Goal: Find specific page/section: Find specific page/section

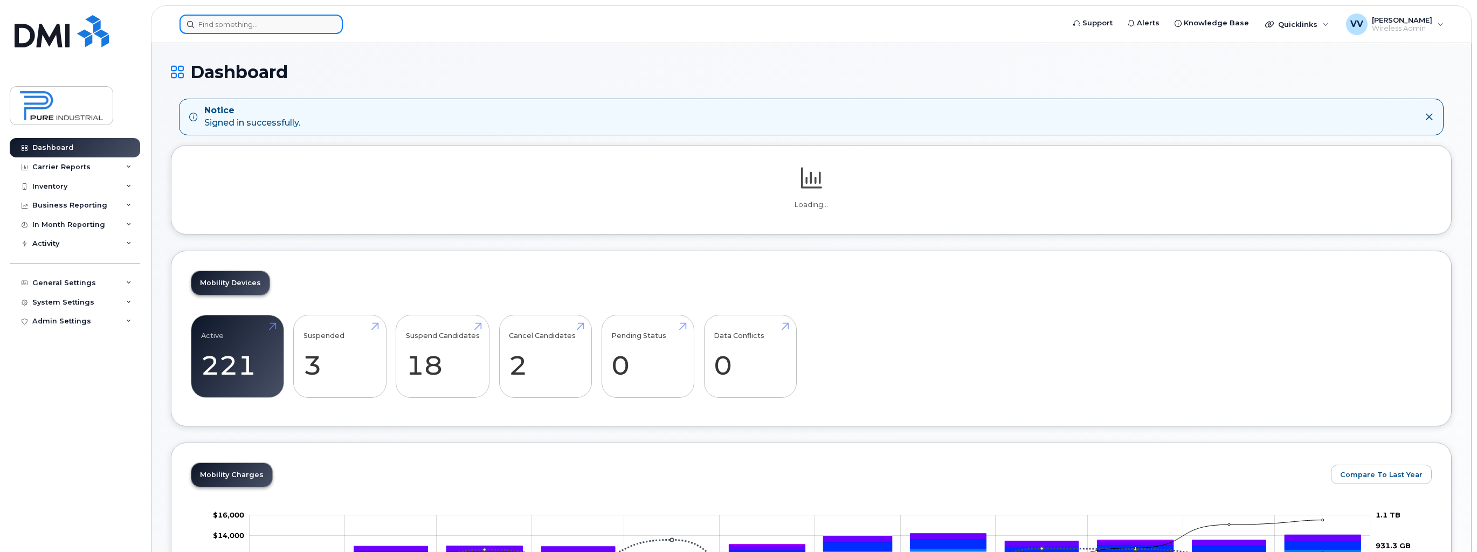
click at [230, 24] on input at bounding box center [261, 24] width 163 height 19
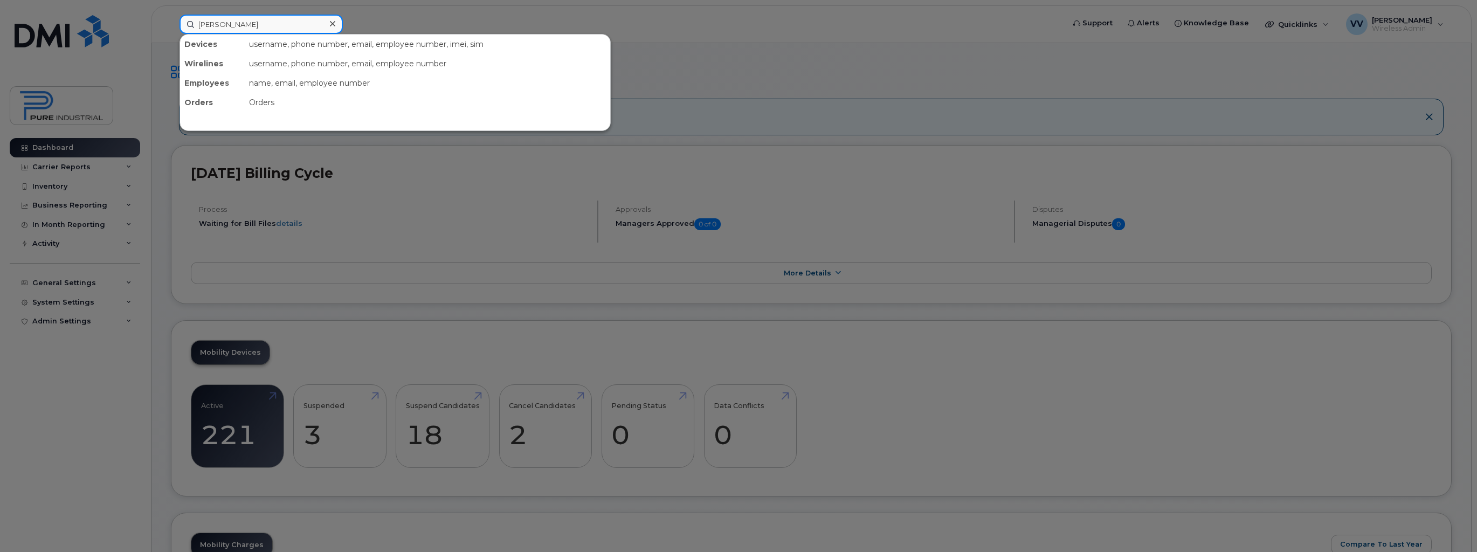
type input "[PERSON_NAME]"
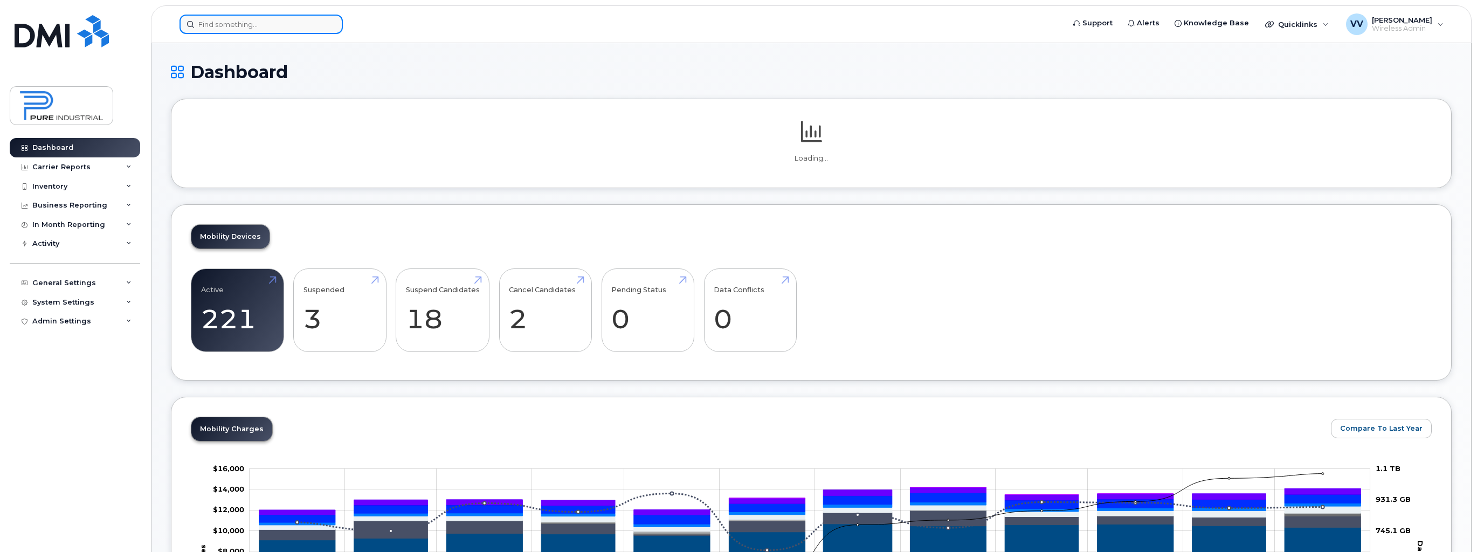
click at [227, 26] on input at bounding box center [261, 24] width 163 height 19
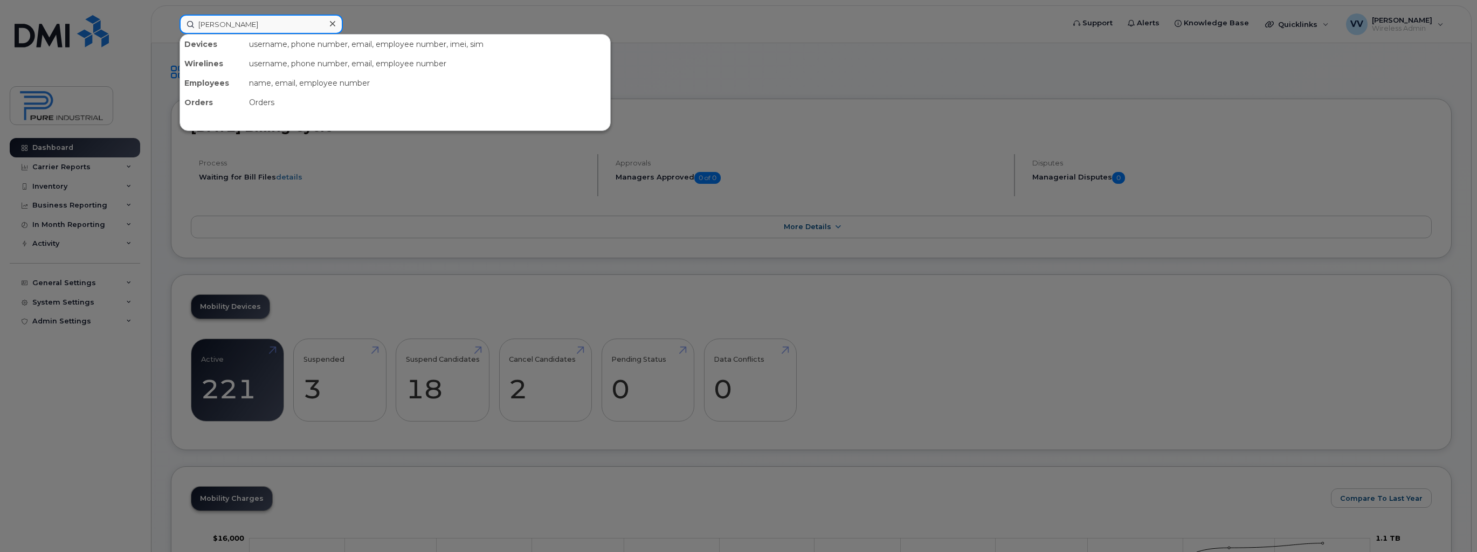
type input "jos"
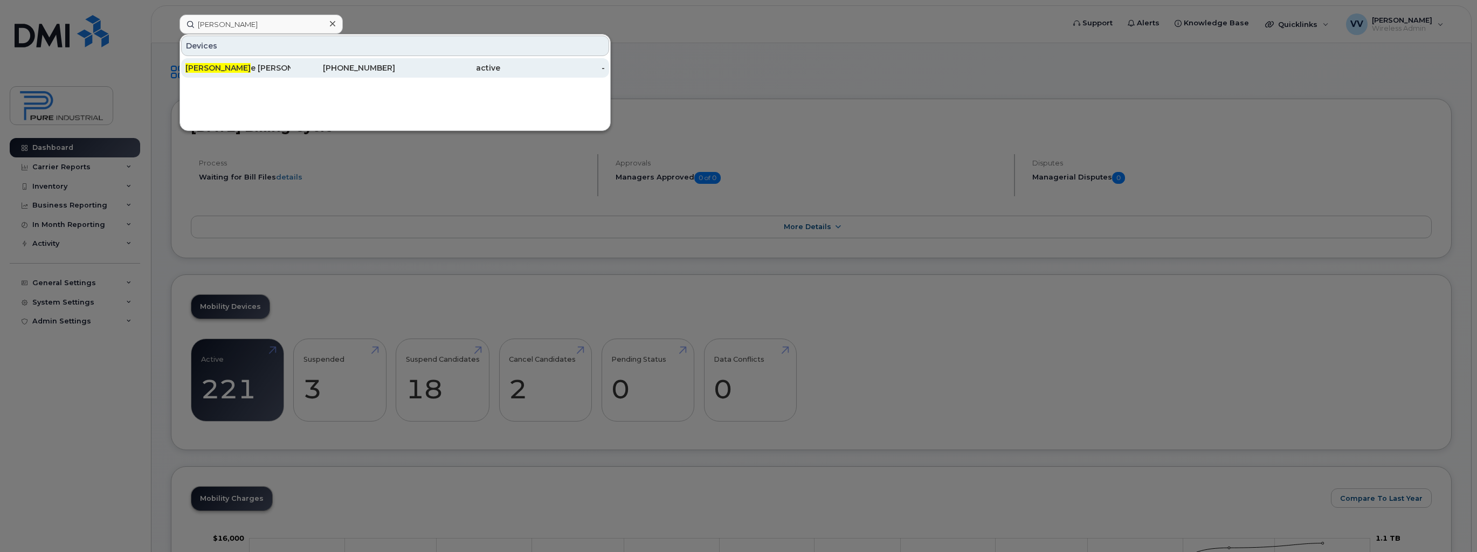
click at [220, 71] on div "Jos e Benevides" at bounding box center [237, 68] width 105 height 11
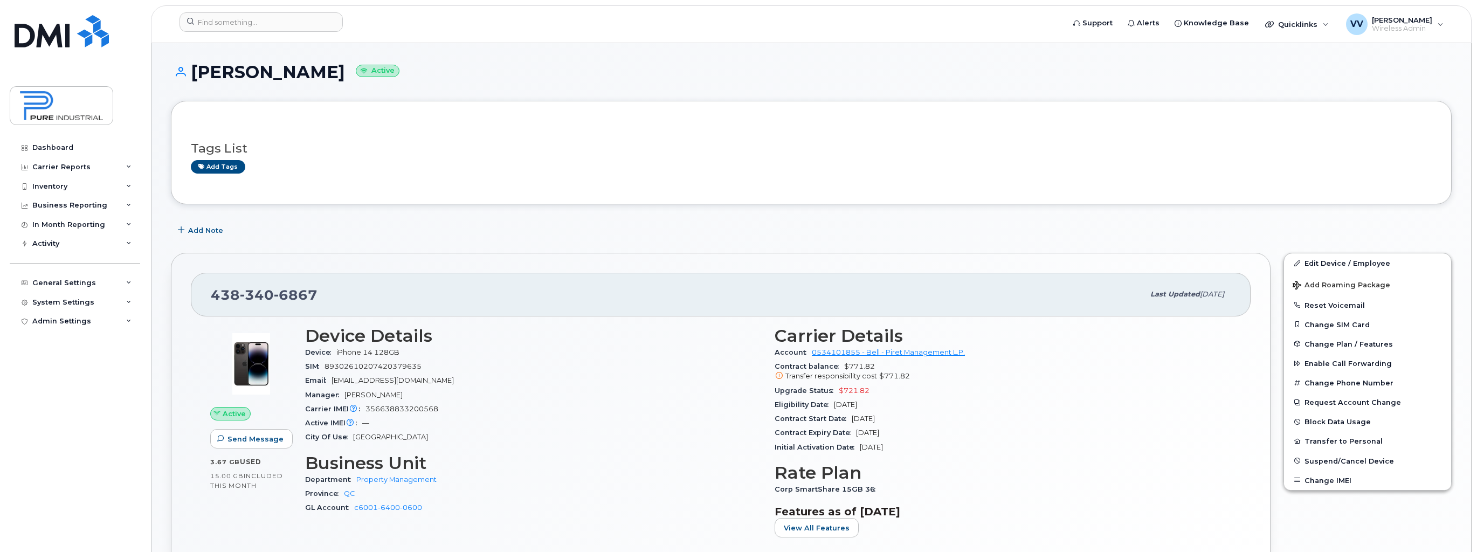
click at [475, 226] on div "Add Note" at bounding box center [811, 230] width 1281 height 19
click at [197, 23] on input at bounding box center [261, 21] width 163 height 19
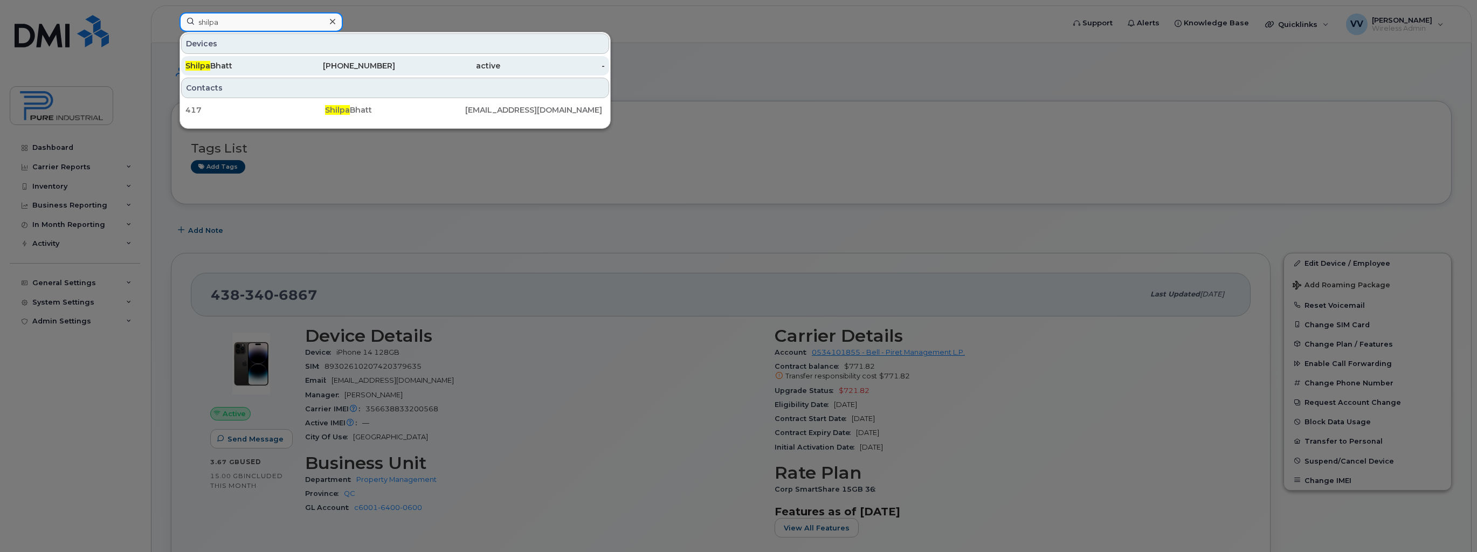
type input "shilpa"
click at [291, 60] on div "Shilpa Bhatt" at bounding box center [343, 65] width 105 height 19
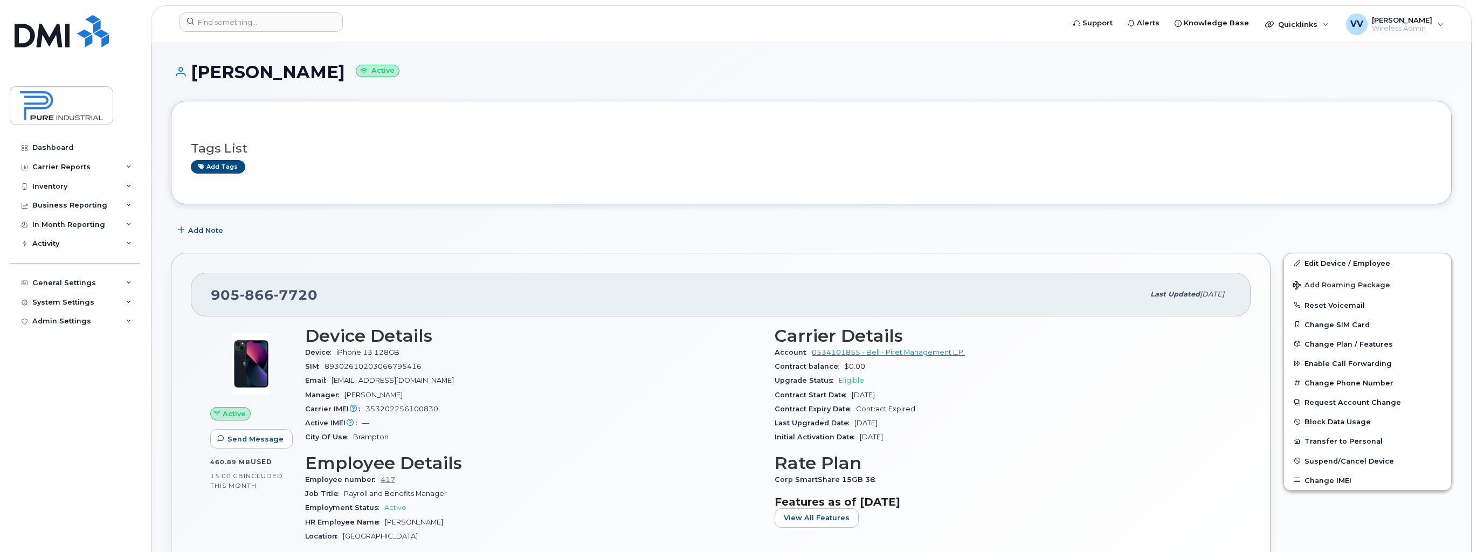
click at [793, 259] on div "905 866 7720 Last updated Aug 06, 2025 Active Send Message 460.89 MB  used 15.0…" at bounding box center [721, 472] width 1100 height 438
click at [783, 259] on div "905 866 7720 Last updated Aug 06, 2025 Active Send Message 460.89 MB  used 15.0…" at bounding box center [721, 472] width 1100 height 438
click at [776, 258] on div "905 866 7720 Last updated Aug 06, 2025 Active Send Message 460.89 MB  used 15.0…" at bounding box center [721, 472] width 1100 height 438
click at [774, 233] on div "Add Note" at bounding box center [811, 230] width 1281 height 19
click at [776, 221] on div "Add Note" at bounding box center [811, 230] width 1281 height 19
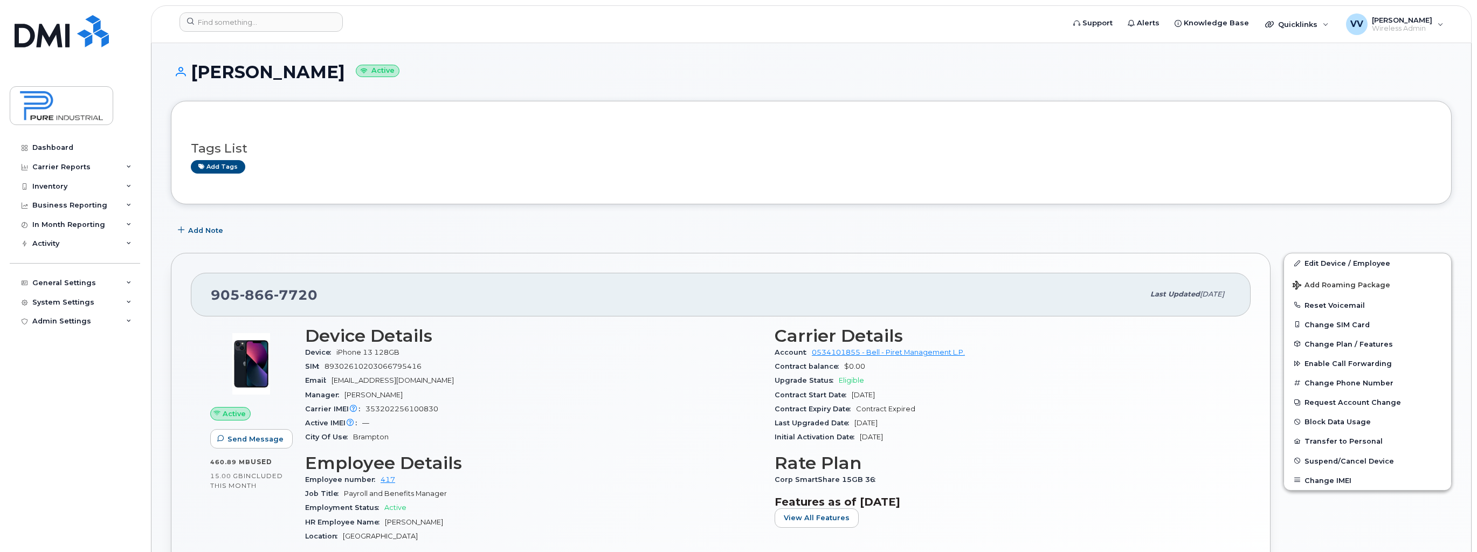
click at [773, 228] on div "Add Note" at bounding box center [811, 230] width 1281 height 19
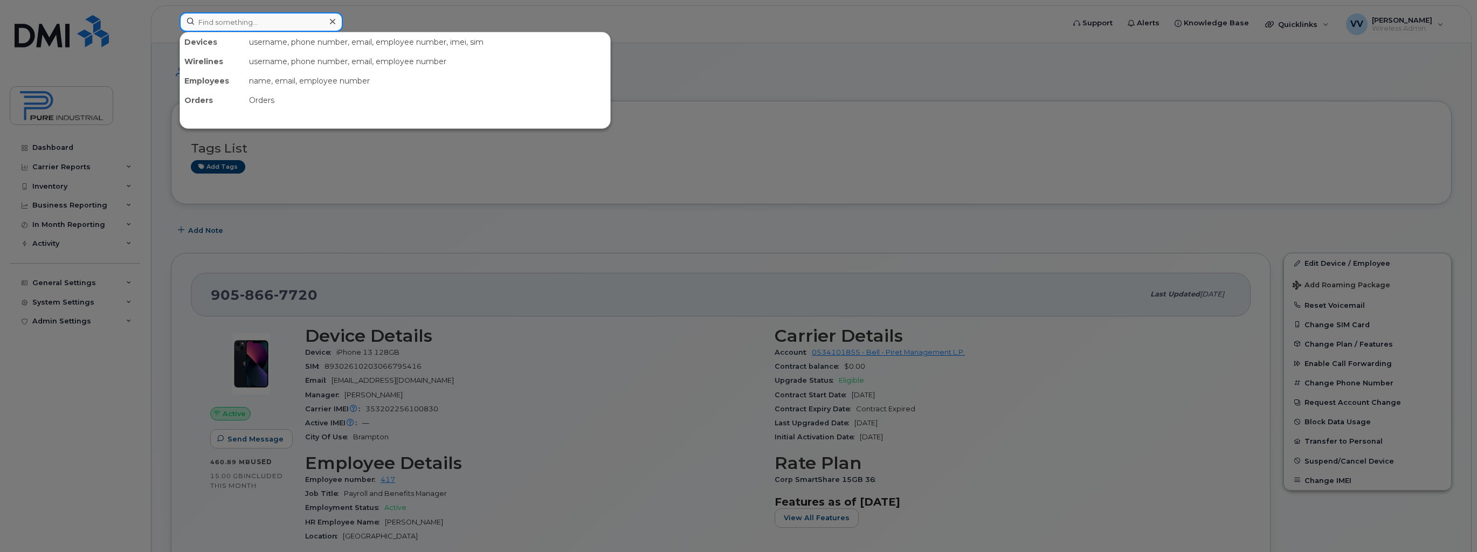
click at [233, 21] on input at bounding box center [261, 21] width 163 height 19
click at [379, 15] on div at bounding box center [738, 276] width 1477 height 552
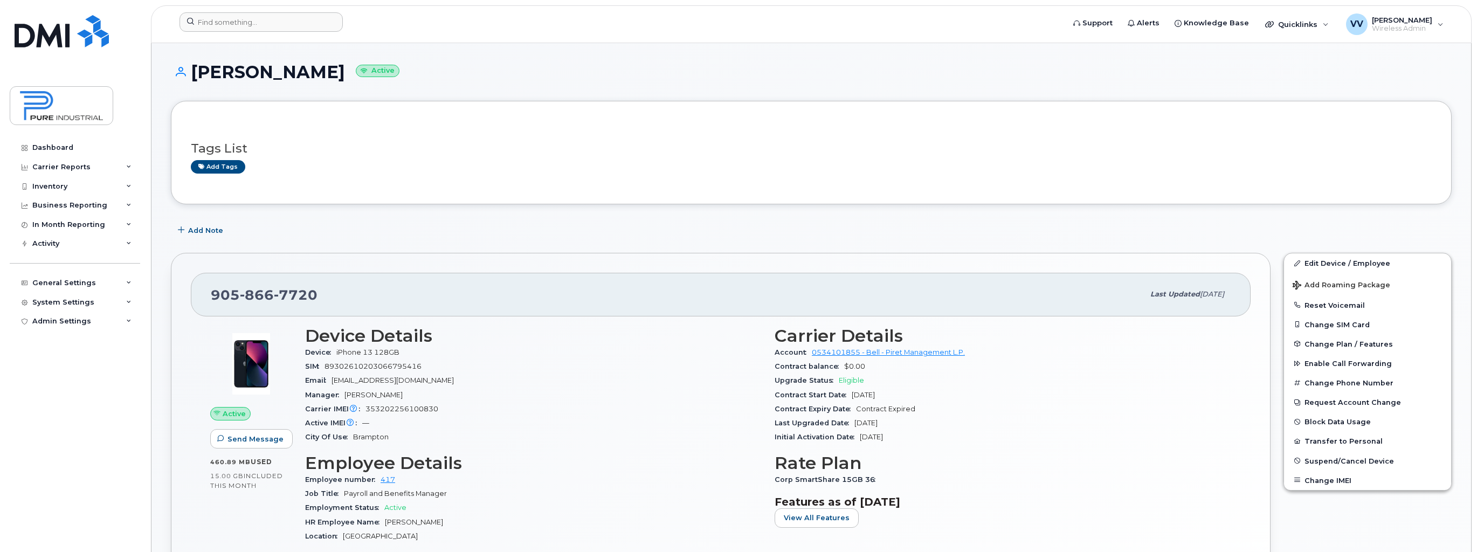
click at [357, 15] on form at bounding box center [619, 21] width 878 height 19
click at [651, 234] on div "Add Note" at bounding box center [811, 230] width 1281 height 19
click at [673, 231] on div "Add Note" at bounding box center [811, 230] width 1281 height 19
click at [684, 230] on div "Add Note" at bounding box center [811, 230] width 1281 height 19
click at [693, 228] on div "Add Note" at bounding box center [811, 230] width 1281 height 19
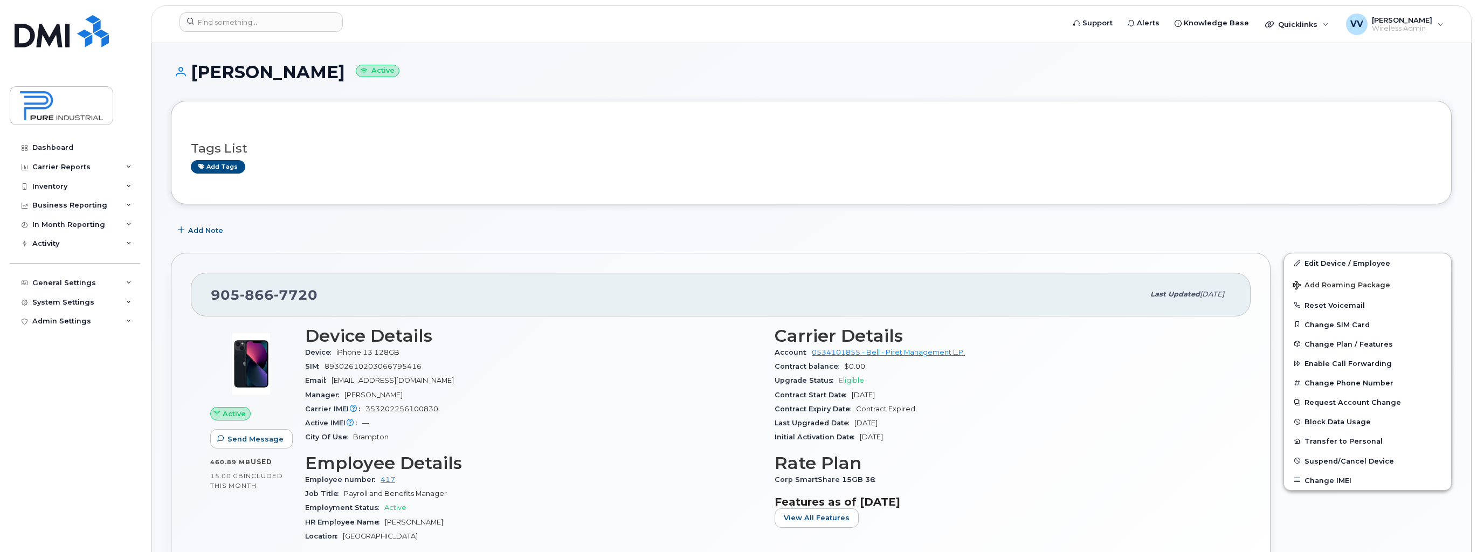
click at [699, 225] on div "Add Note" at bounding box center [811, 230] width 1281 height 19
click at [700, 225] on div "Add Note" at bounding box center [811, 230] width 1281 height 19
drag, startPoint x: 700, startPoint y: 225, endPoint x: 729, endPoint y: 290, distance: 70.5
click at [727, 299] on div "905 866 7720" at bounding box center [677, 294] width 933 height 23
click at [731, 291] on div "905 866 7720" at bounding box center [677, 294] width 933 height 23
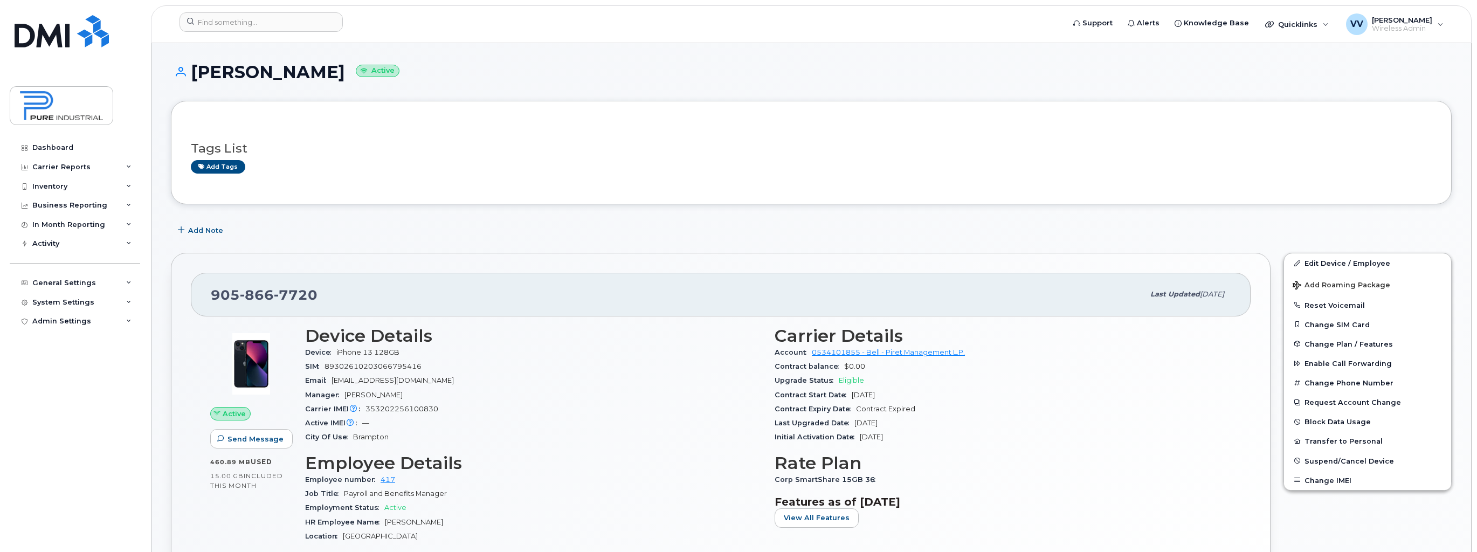
click at [744, 293] on div "905 866 7720" at bounding box center [677, 294] width 933 height 23
click at [759, 226] on div "Add Note" at bounding box center [811, 230] width 1281 height 19
click at [769, 287] on div "905 866 7720" at bounding box center [677, 294] width 933 height 23
click at [770, 231] on div "Add Note" at bounding box center [811, 230] width 1281 height 19
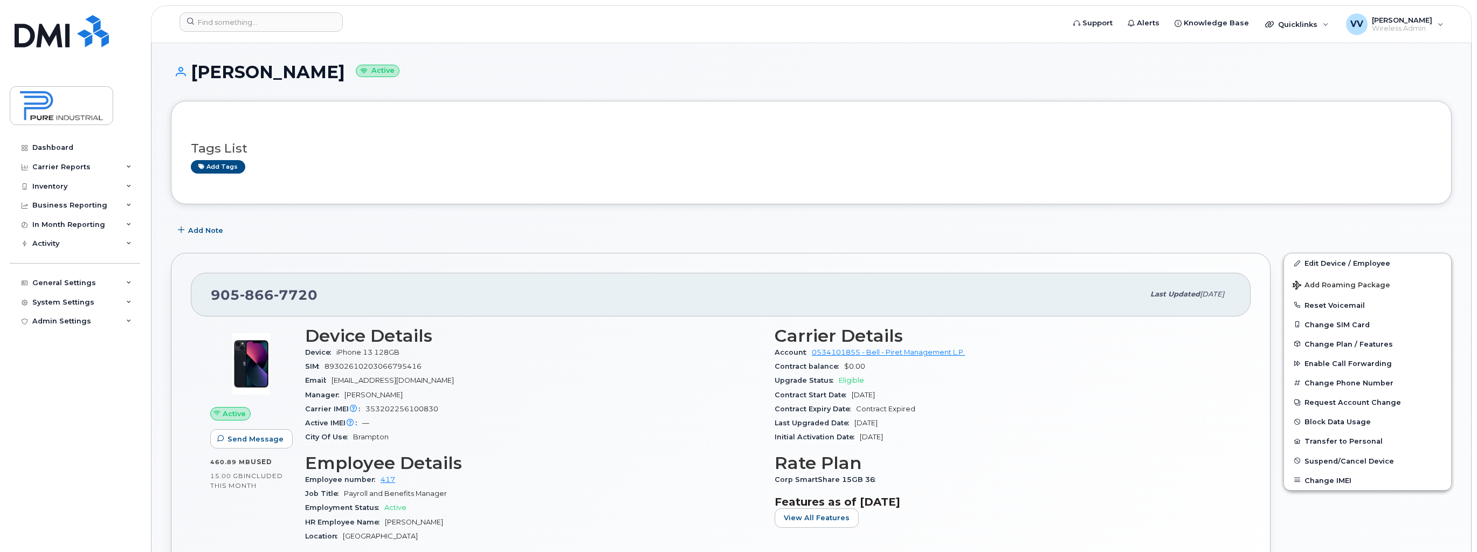
click at [764, 223] on div "Add Note" at bounding box center [811, 230] width 1281 height 19
click at [766, 270] on div "905 866 7720 Last updated Aug 06, 2025 Active Send Message 460.89 MB  used 15.0…" at bounding box center [721, 472] width 1100 height 438
click at [767, 302] on div "905 866 7720" at bounding box center [677, 294] width 933 height 23
drag, startPoint x: 770, startPoint y: 292, endPoint x: 779, endPoint y: 292, distance: 9.2
click at [774, 293] on div "905 866 7720" at bounding box center [677, 294] width 933 height 23
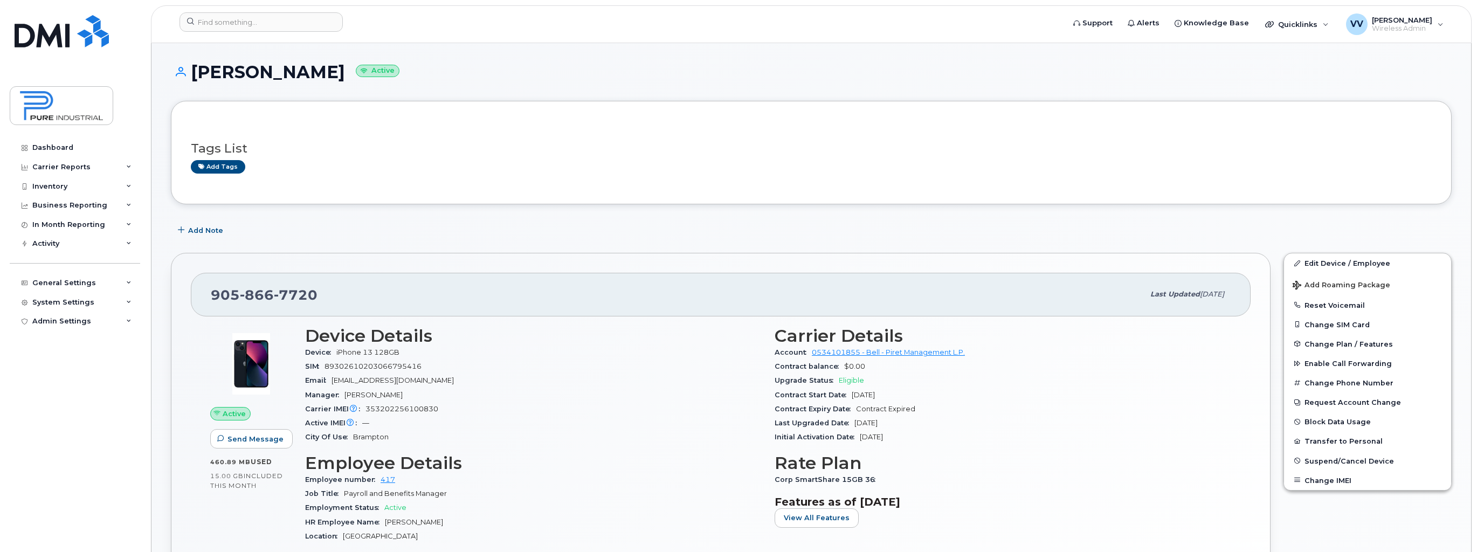
click at [779, 291] on div "905 866 7720" at bounding box center [677, 294] width 933 height 23
click at [773, 288] on div "905 866 7720" at bounding box center [677, 294] width 933 height 23
click at [774, 291] on div "905 866 7720" at bounding box center [677, 294] width 933 height 23
click at [745, 283] on div "905 866 7720" at bounding box center [677, 294] width 933 height 23
click at [772, 290] on div "905 866 7720" at bounding box center [677, 294] width 933 height 23
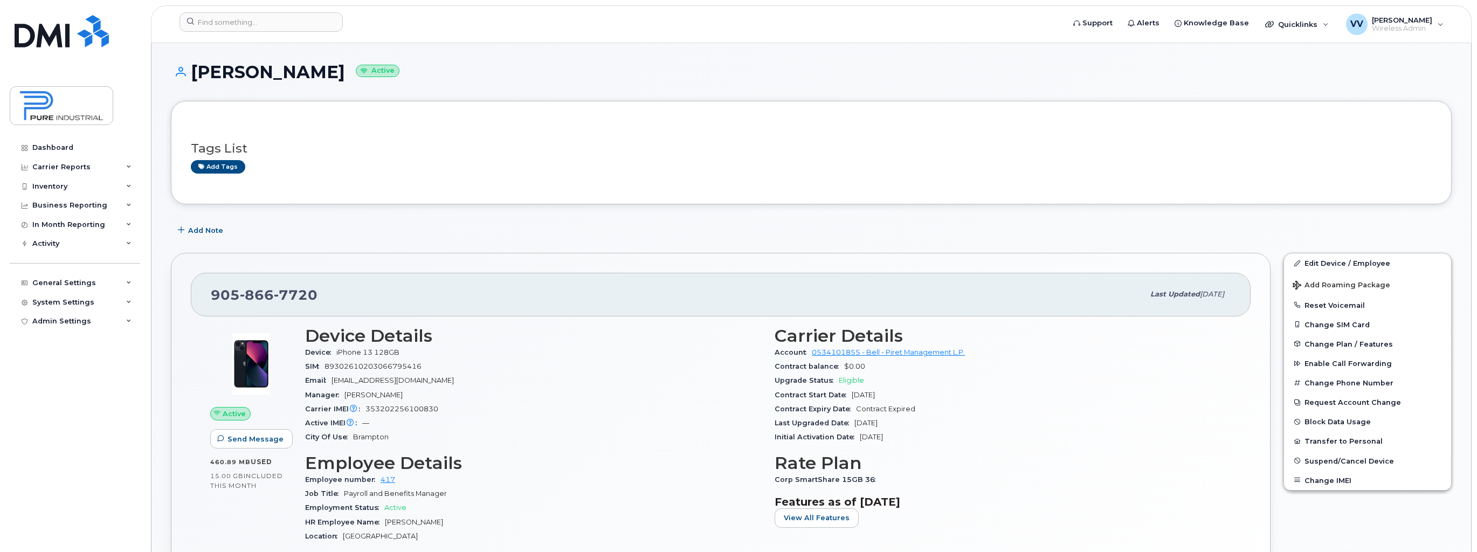
click at [774, 289] on div "905 866 7720" at bounding box center [677, 294] width 933 height 23
click at [775, 290] on div "905 866 7720" at bounding box center [677, 294] width 933 height 23
click at [775, 288] on div "905 866 7720" at bounding box center [677, 294] width 933 height 23
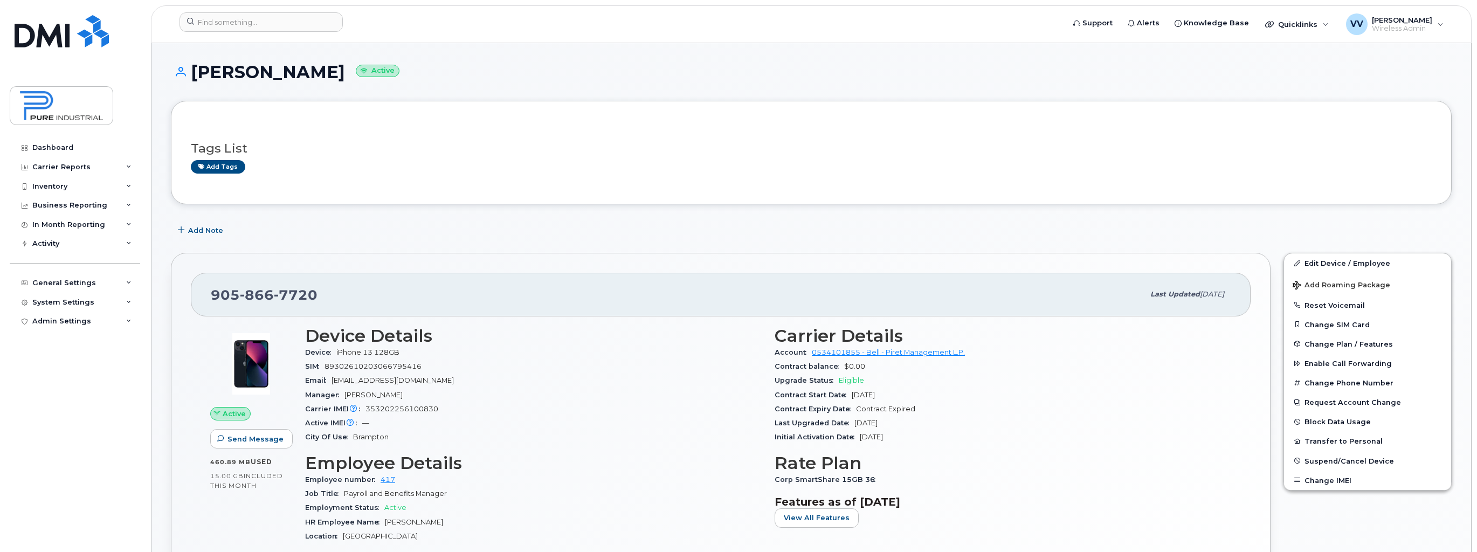
click at [773, 222] on div "Add Note" at bounding box center [811, 230] width 1281 height 19
drag, startPoint x: 1324, startPoint y: 10, endPoint x: 1094, endPoint y: 242, distance: 326.4
click at [1280, 223] on div "Add Note" at bounding box center [811, 230] width 1281 height 19
click at [1276, 228] on div "Add Note" at bounding box center [811, 230] width 1281 height 19
